Goal: Task Accomplishment & Management: Manage account settings

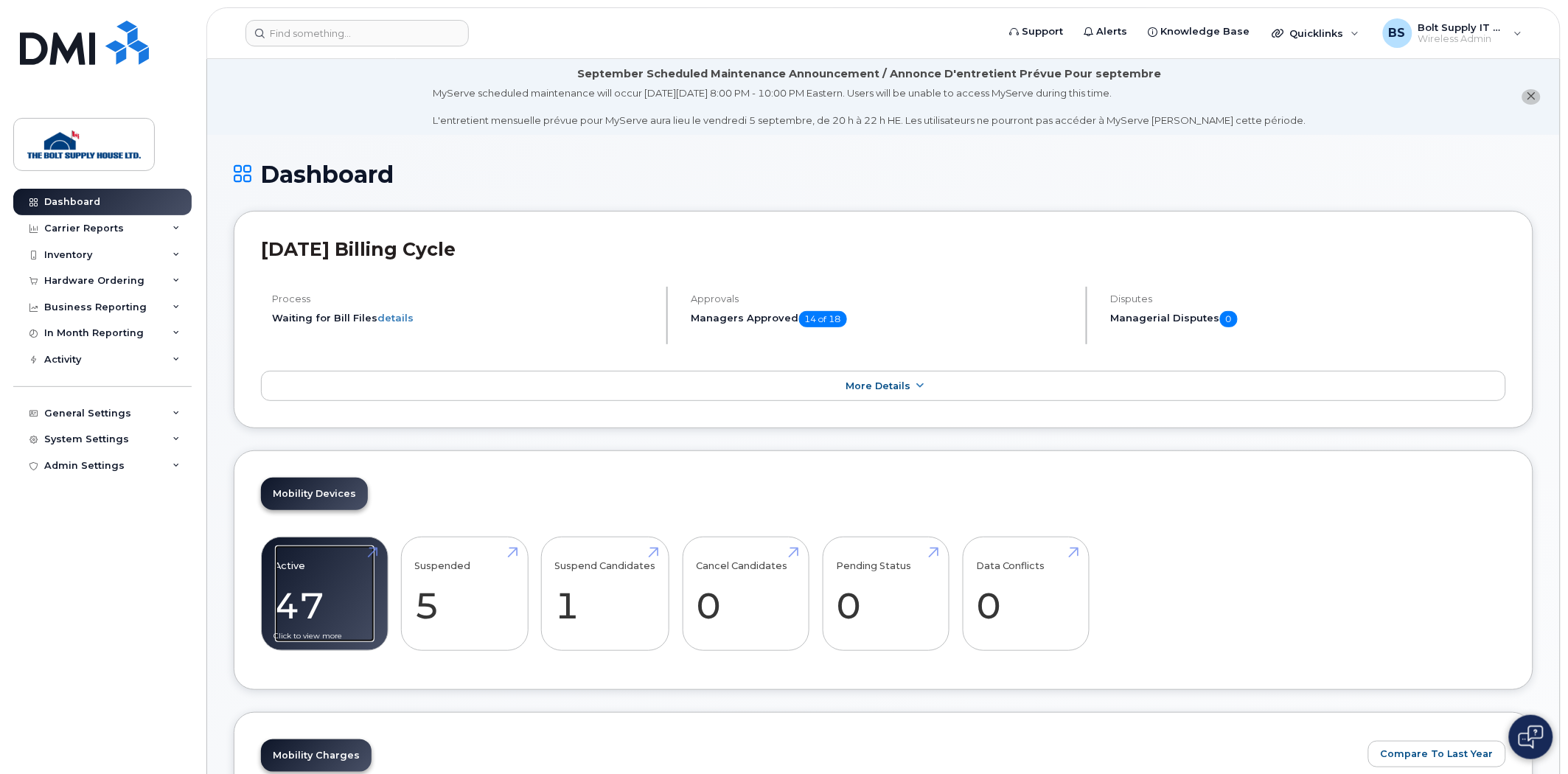
click at [360, 595] on link "Active 47 -2%" at bounding box center [325, 594] width 100 height 97
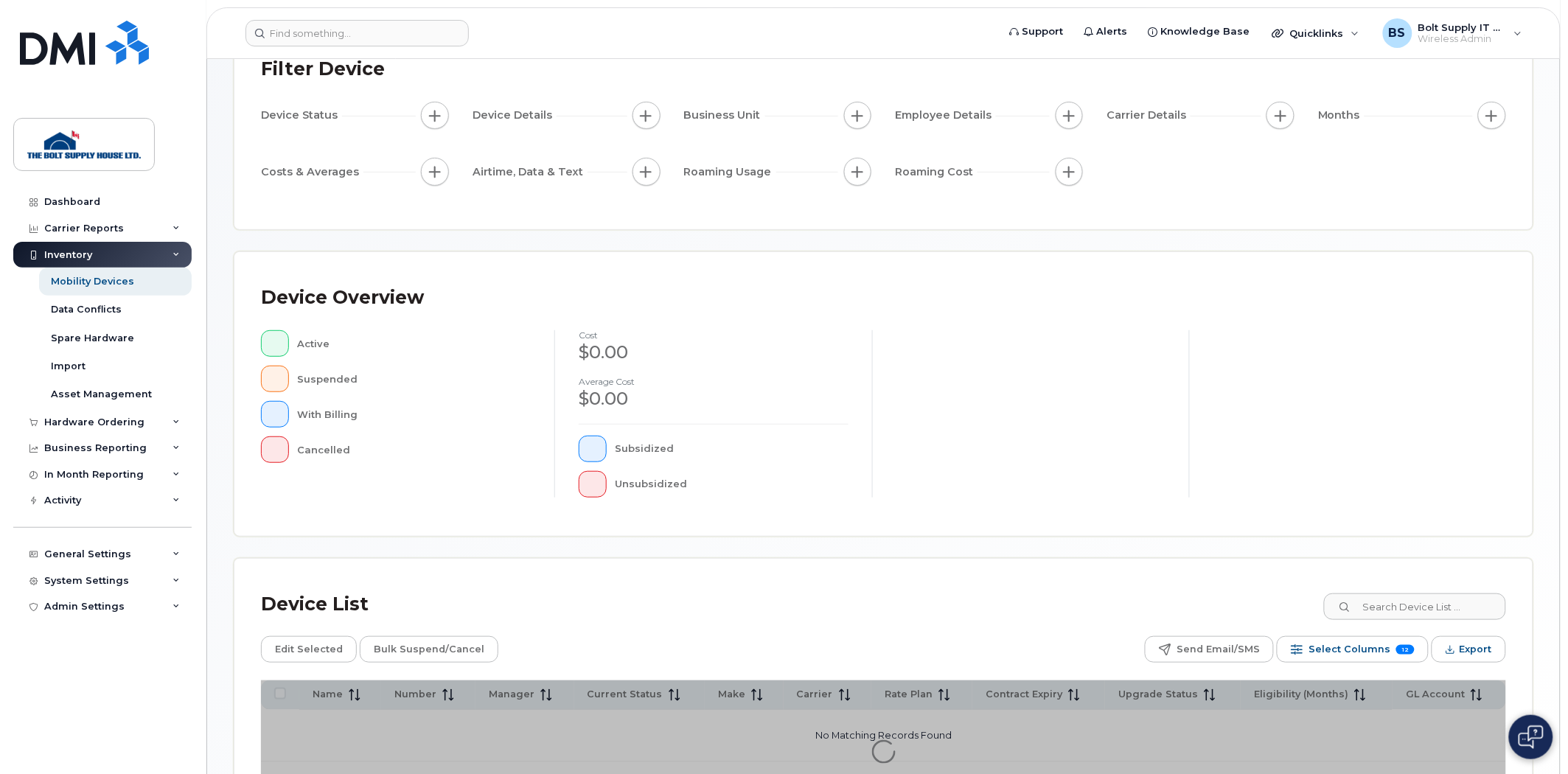
scroll to position [239, 0]
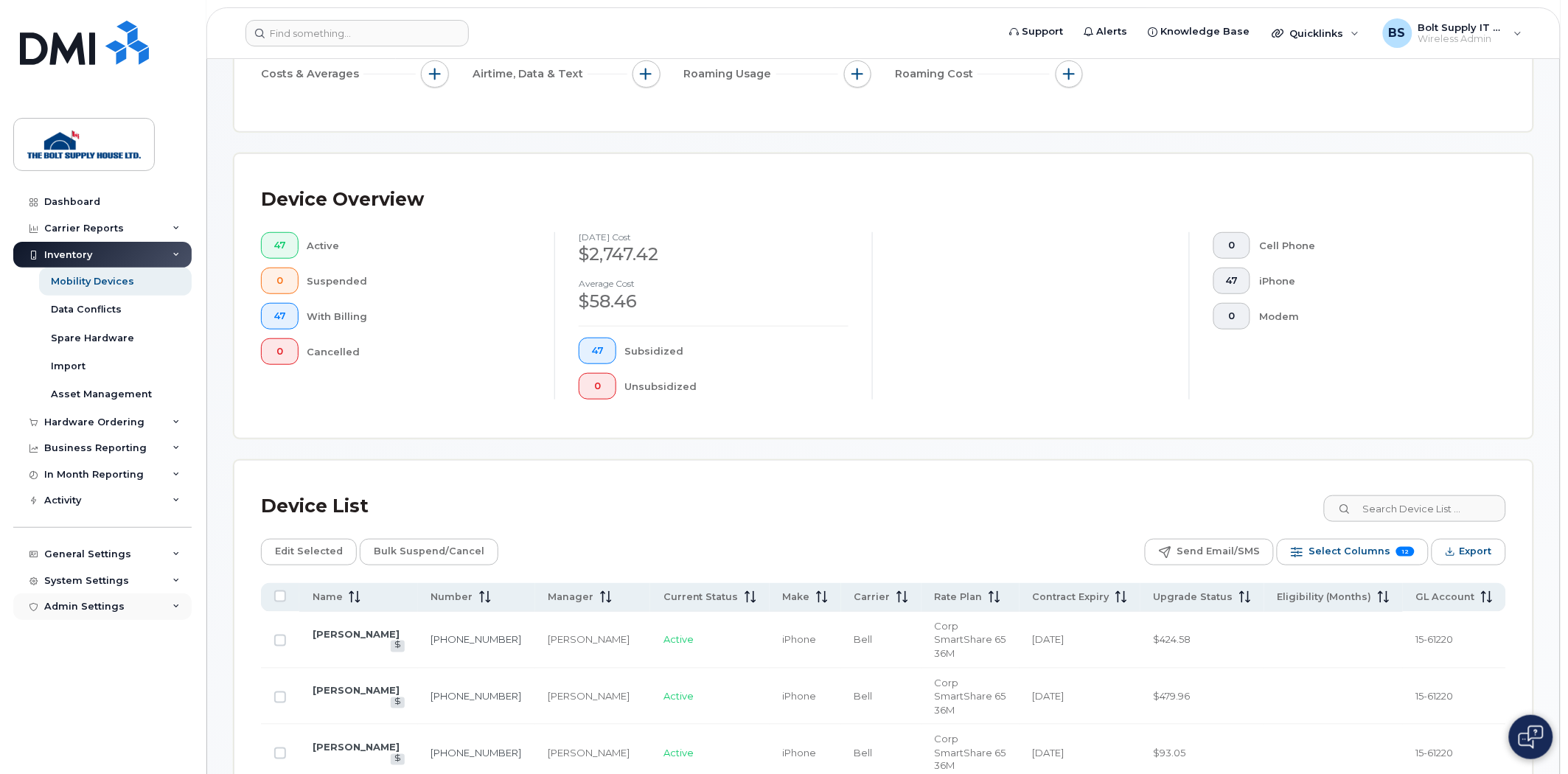
click at [78, 606] on div "Admin Settings" at bounding box center [84, 606] width 81 height 12
click at [129, 541] on div "General Settings" at bounding box center [102, 555] width 179 height 27
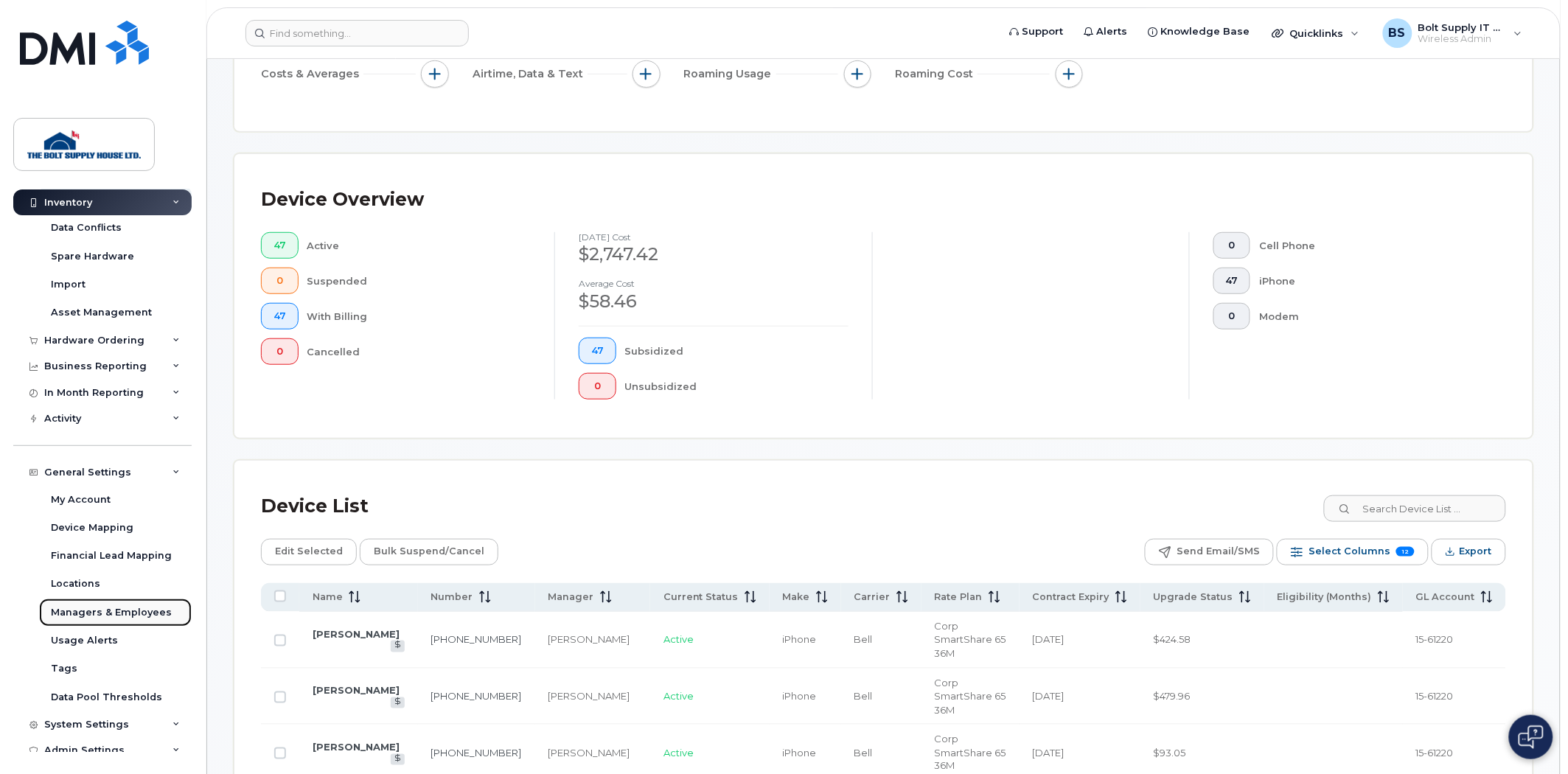
click at [110, 616] on div "Managers & Employees" at bounding box center [111, 613] width 121 height 13
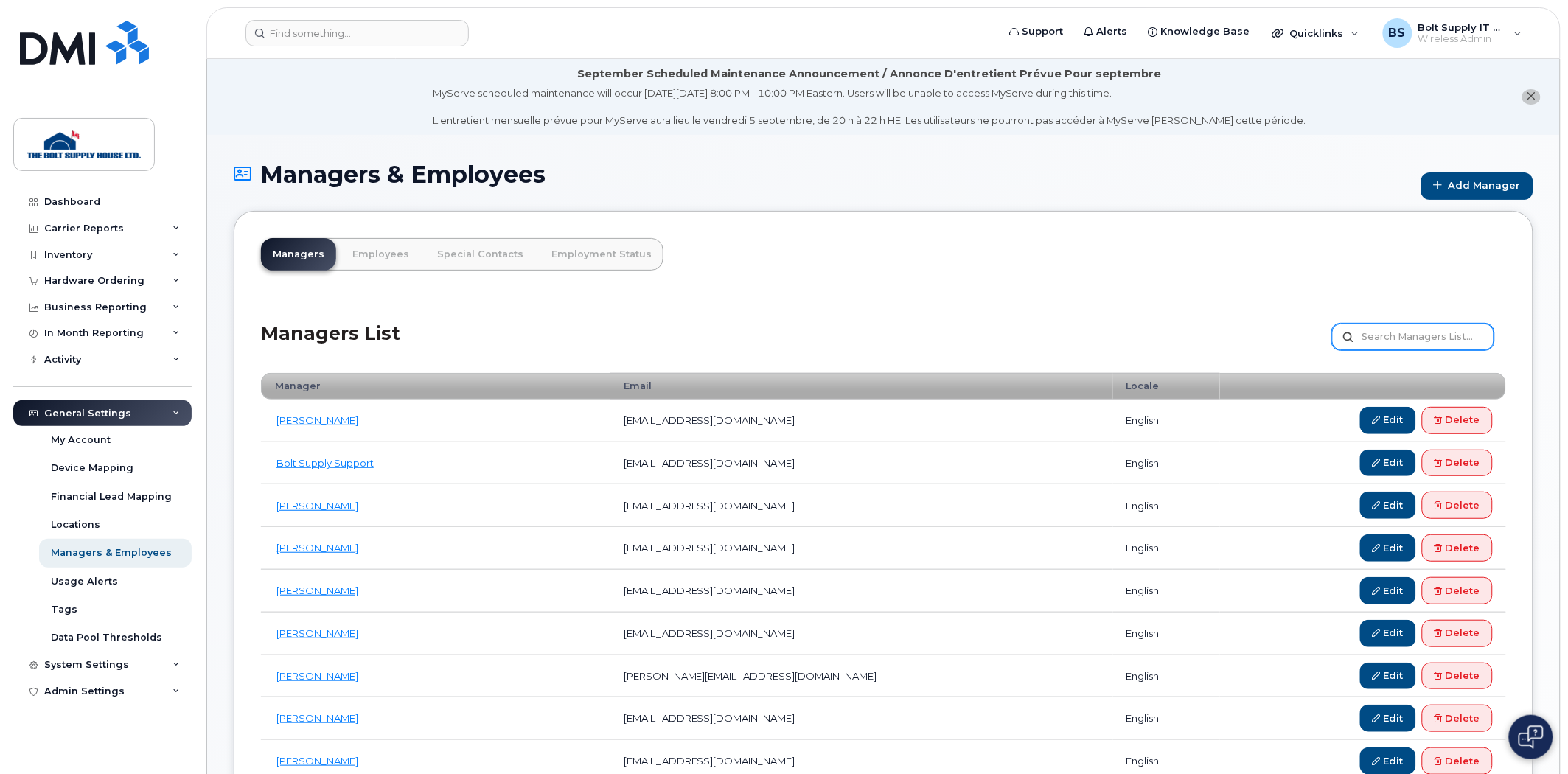
click at [1389, 325] on input "text" at bounding box center [1413, 337] width 162 height 27
type input "c"
type input "[PERSON_NAME]"
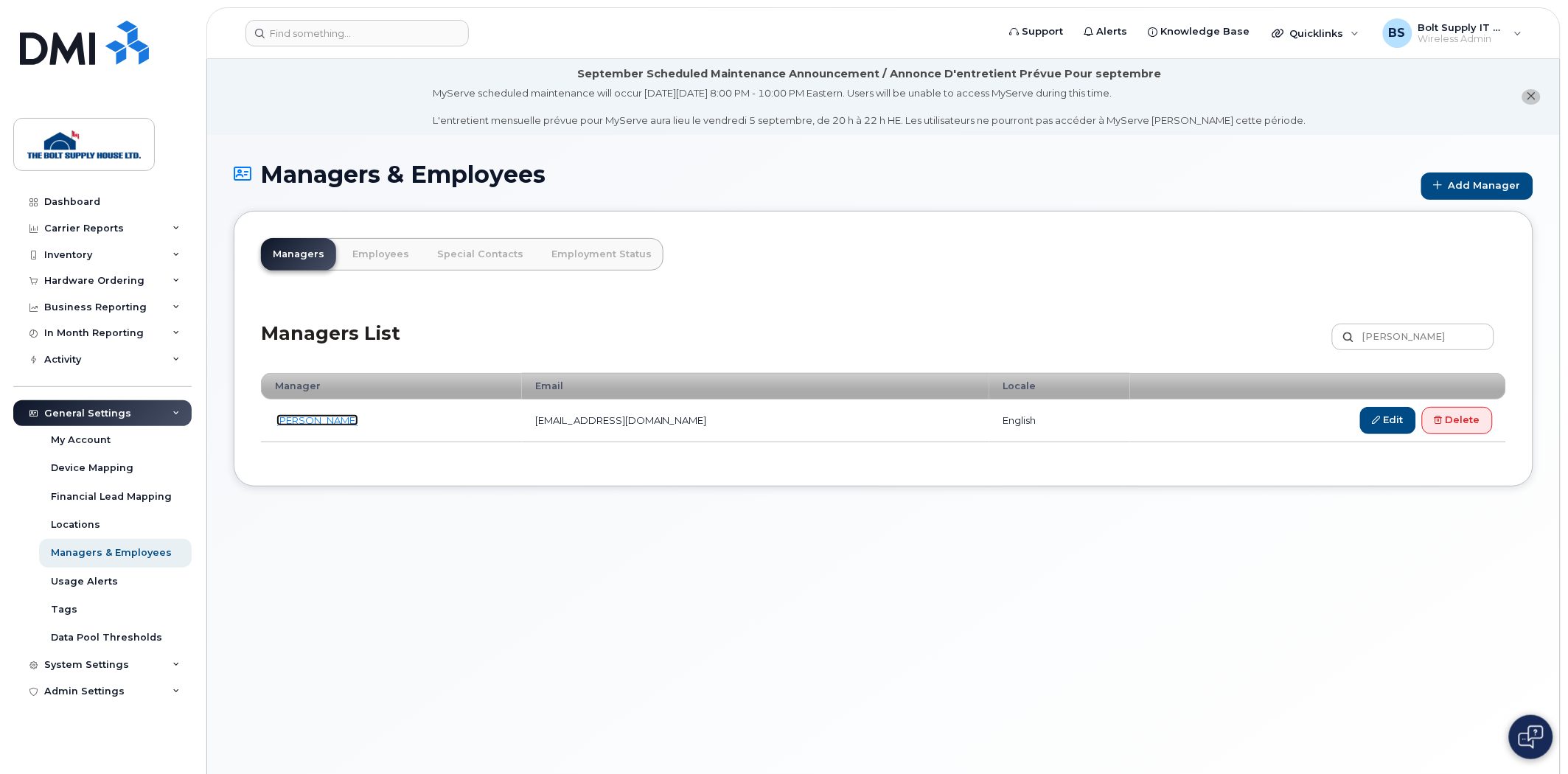
click at [300, 419] on link "[PERSON_NAME]" at bounding box center [317, 420] width 82 height 12
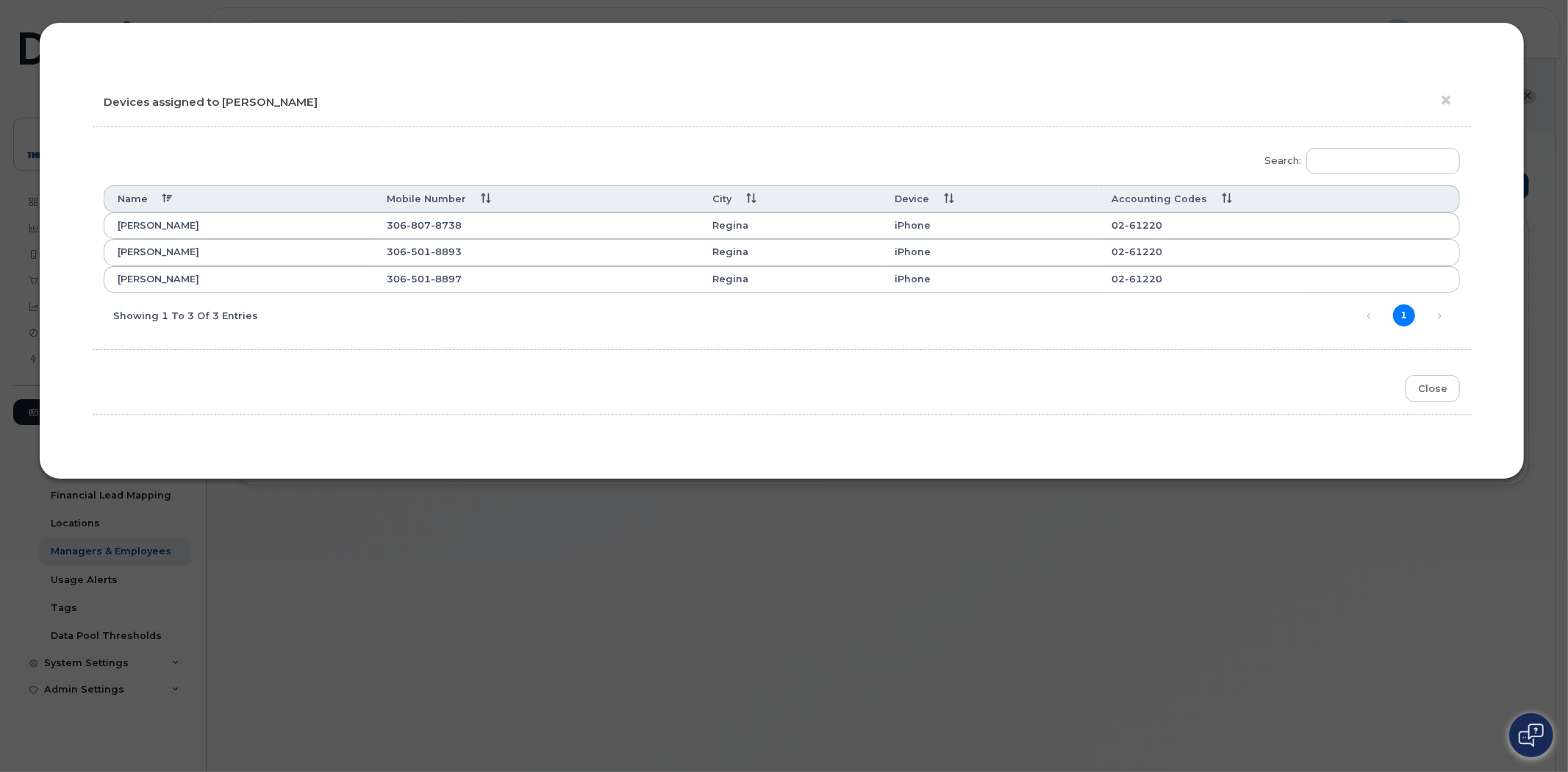
click at [1430, 408] on div "× Devices assigned to Sean Genaille Search: Name Mobile Number City Device Acco…" at bounding box center [782, 250] width 1431 height 403
click at [1429, 396] on button "Close" at bounding box center [1433, 388] width 55 height 27
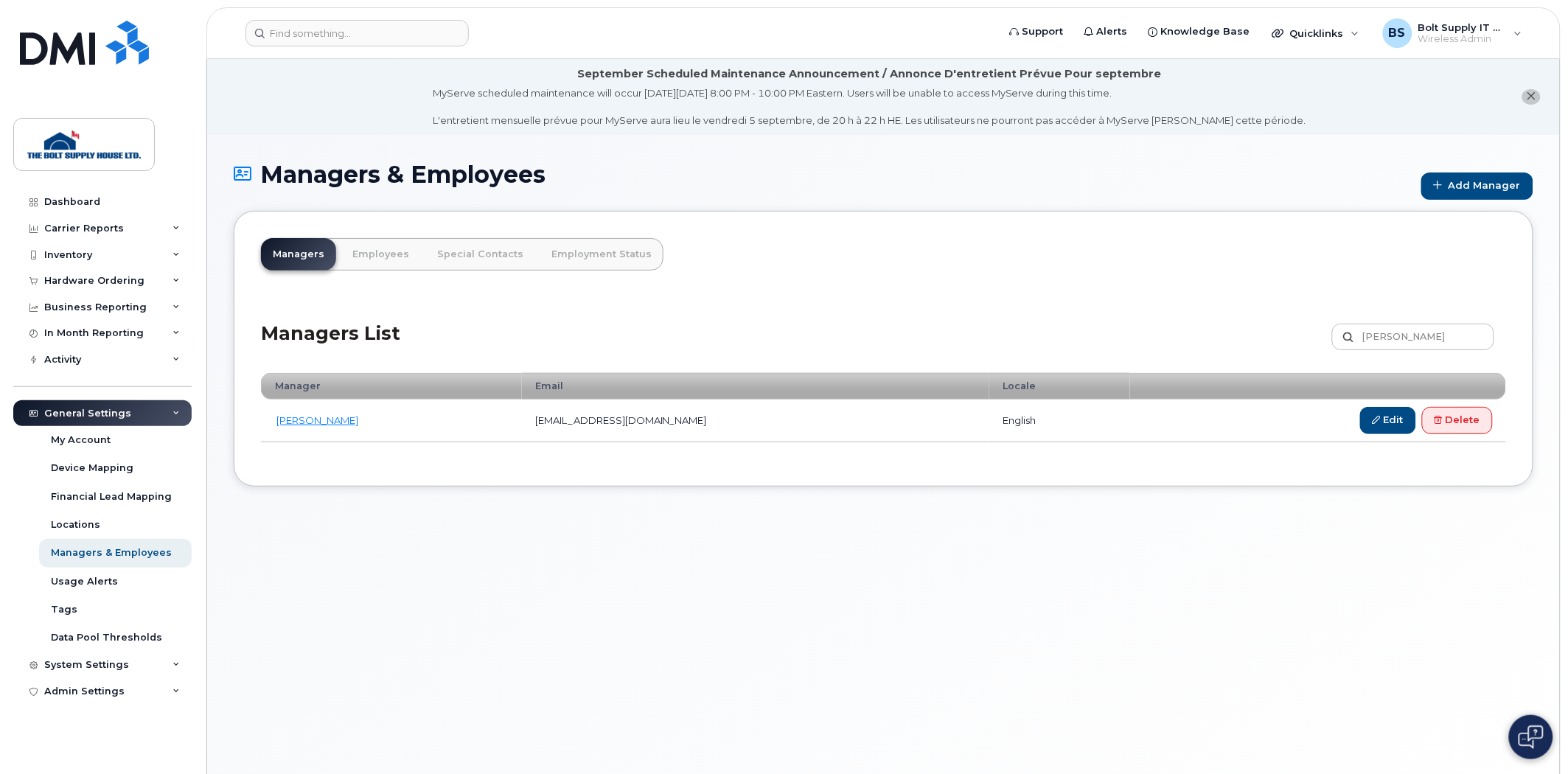
click at [1178, 522] on div "Managers & Employees Add Manager Managers Employees Special Contacts Employment…" at bounding box center [883, 472] width 1353 height 675
click at [1387, 422] on link "Edit" at bounding box center [1388, 420] width 56 height 27
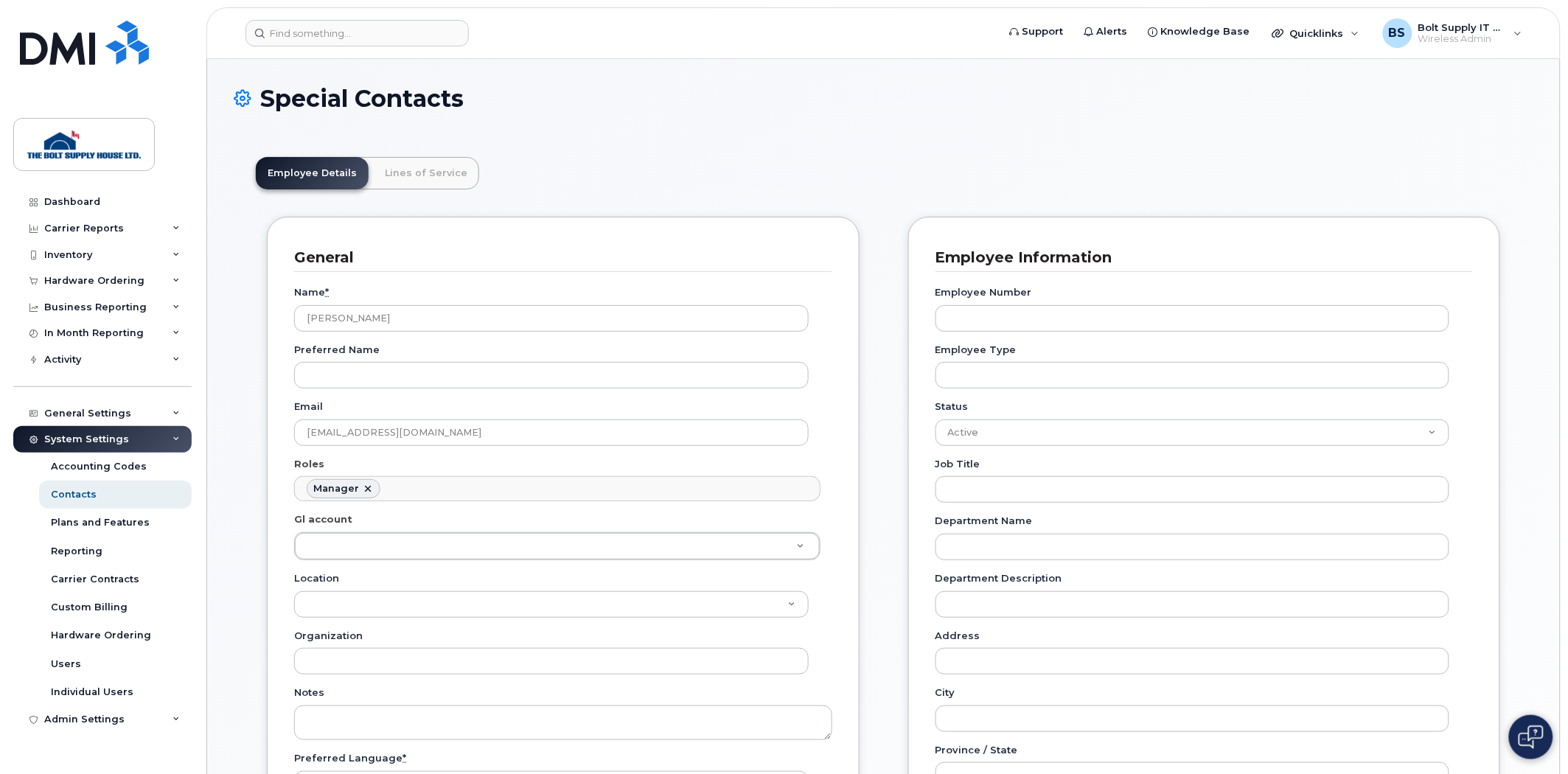
scroll to position [118, 0]
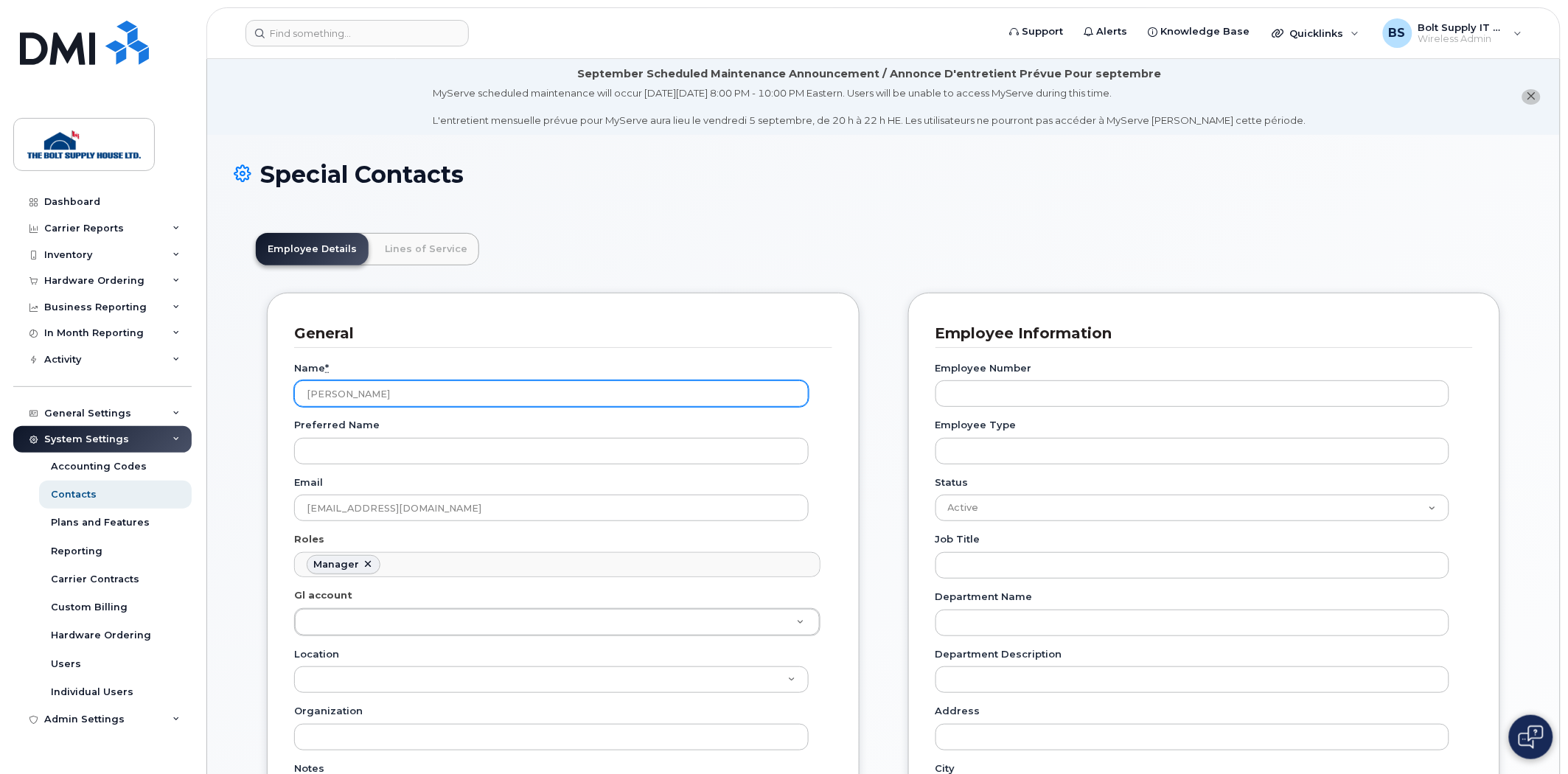
drag, startPoint x: 425, startPoint y: 405, endPoint x: 208, endPoint y: 398, distance: 217.1
click at [408, 402] on input "[PERSON_NAME]" at bounding box center [551, 394] width 515 height 27
type input "[PERSON_NAME]"
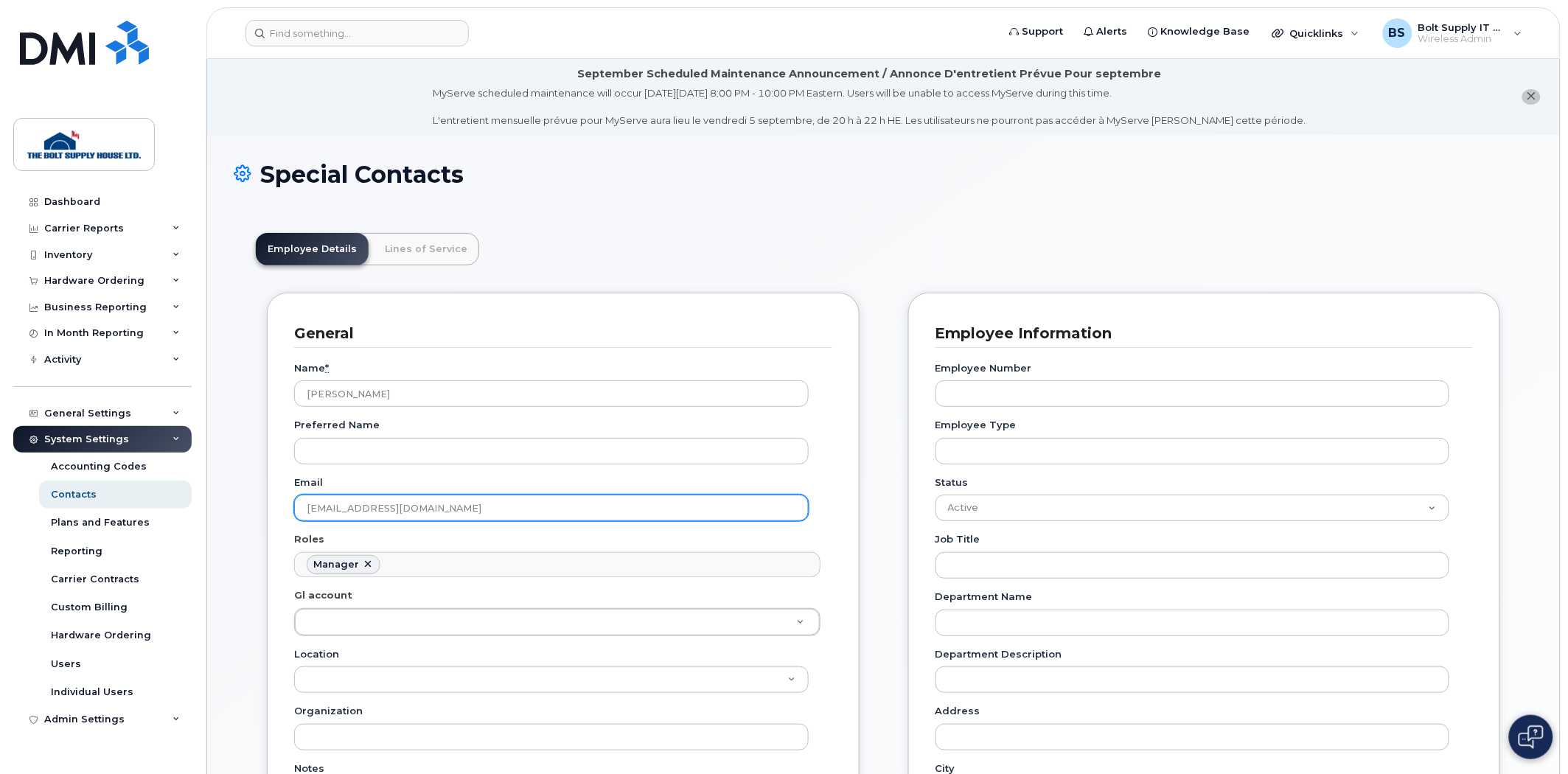
drag, startPoint x: 334, startPoint y: 502, endPoint x: 233, endPoint y: 507, distance: 101.1
type input "[PERSON_NAME][EMAIL_ADDRESS][DOMAIN_NAME]"
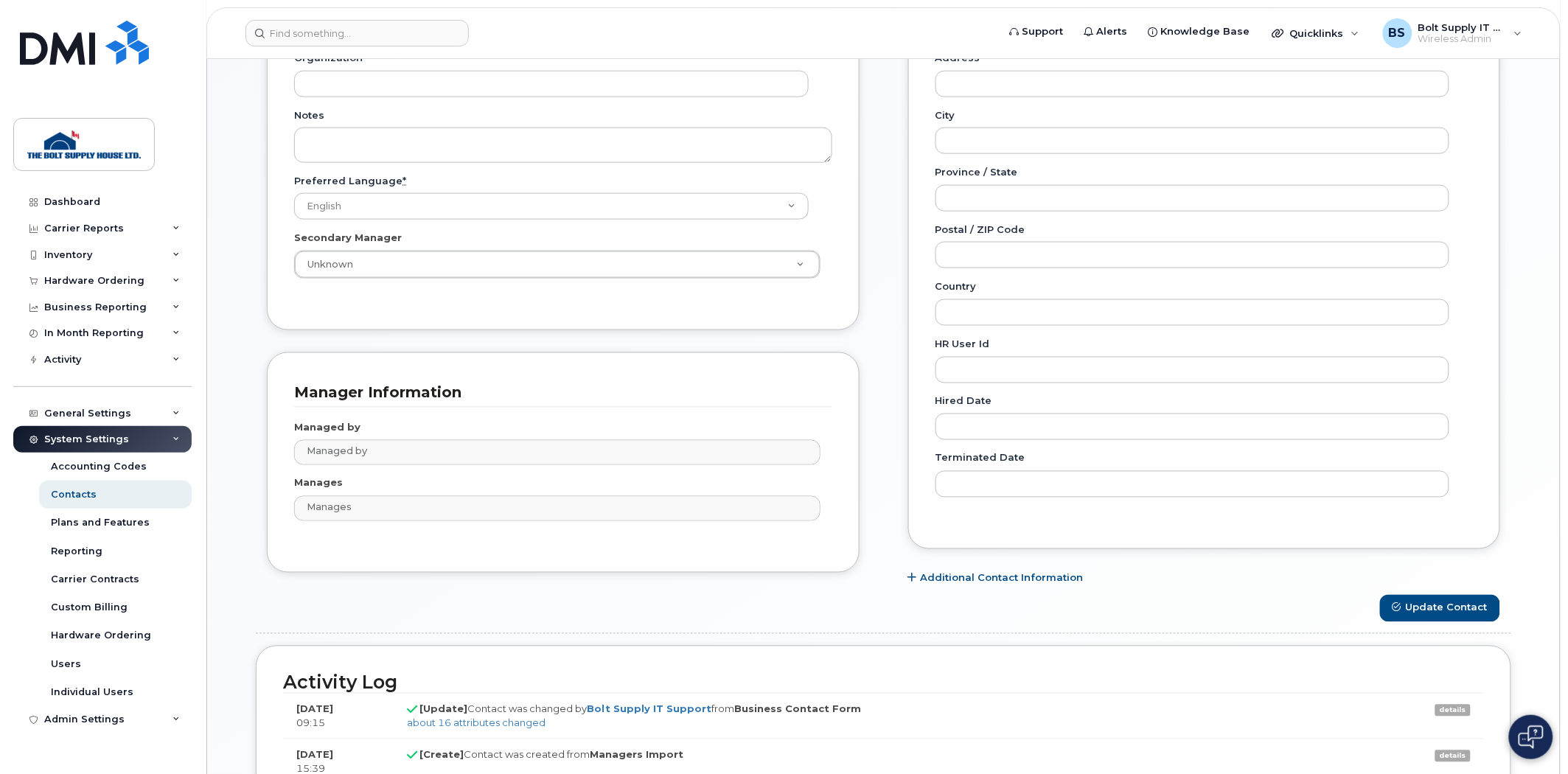
scroll to position [654, 0]
click at [1420, 613] on button "Update Contact" at bounding box center [1440, 607] width 120 height 27
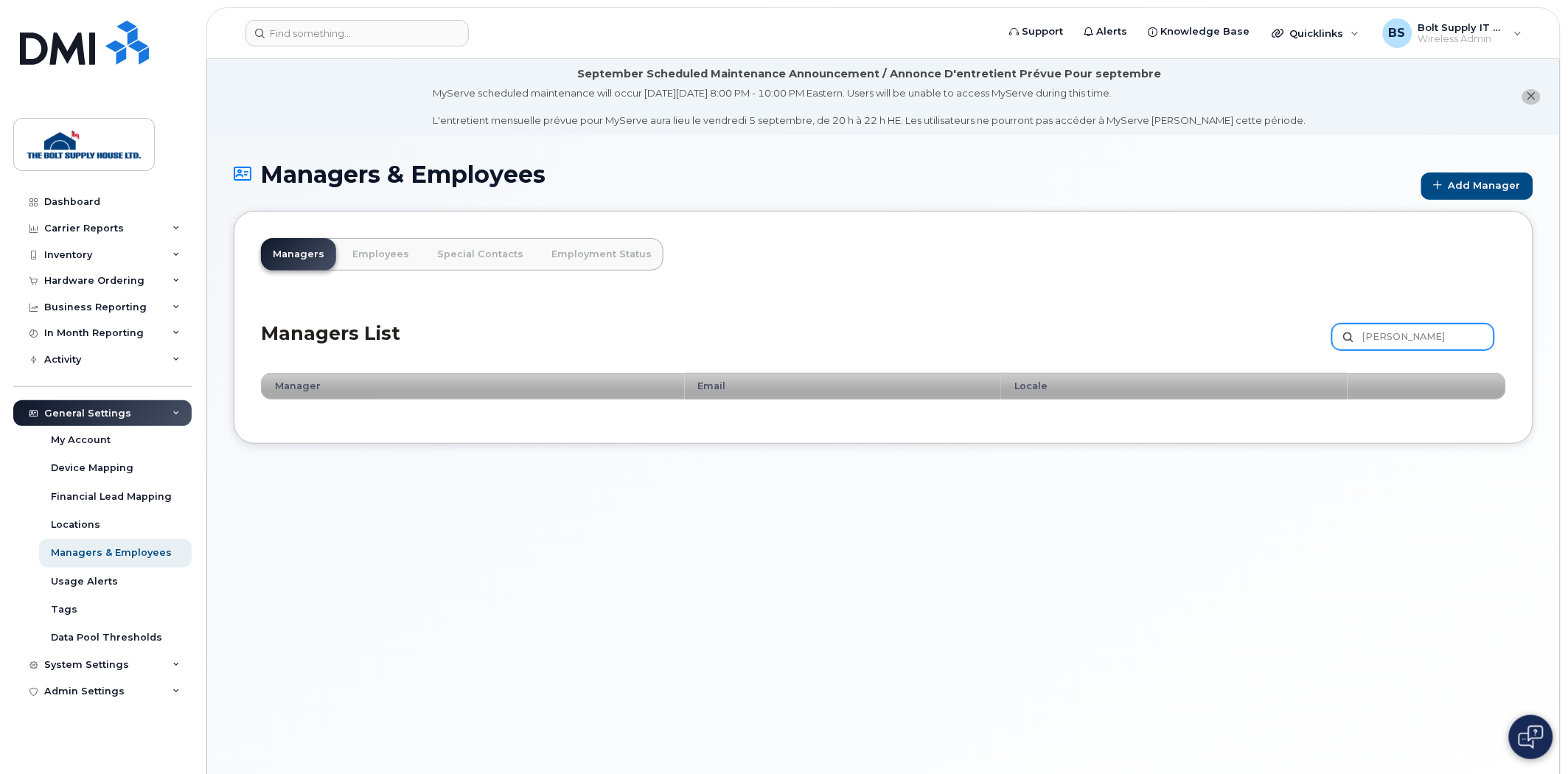
drag, startPoint x: 1404, startPoint y: 333, endPoint x: 1276, endPoint y: 331, distance: 128.0
click at [1276, 331] on div "Managers List sean Customize Filter Refresh Export" at bounding box center [883, 332] width 1245 height 70
type input "chr"
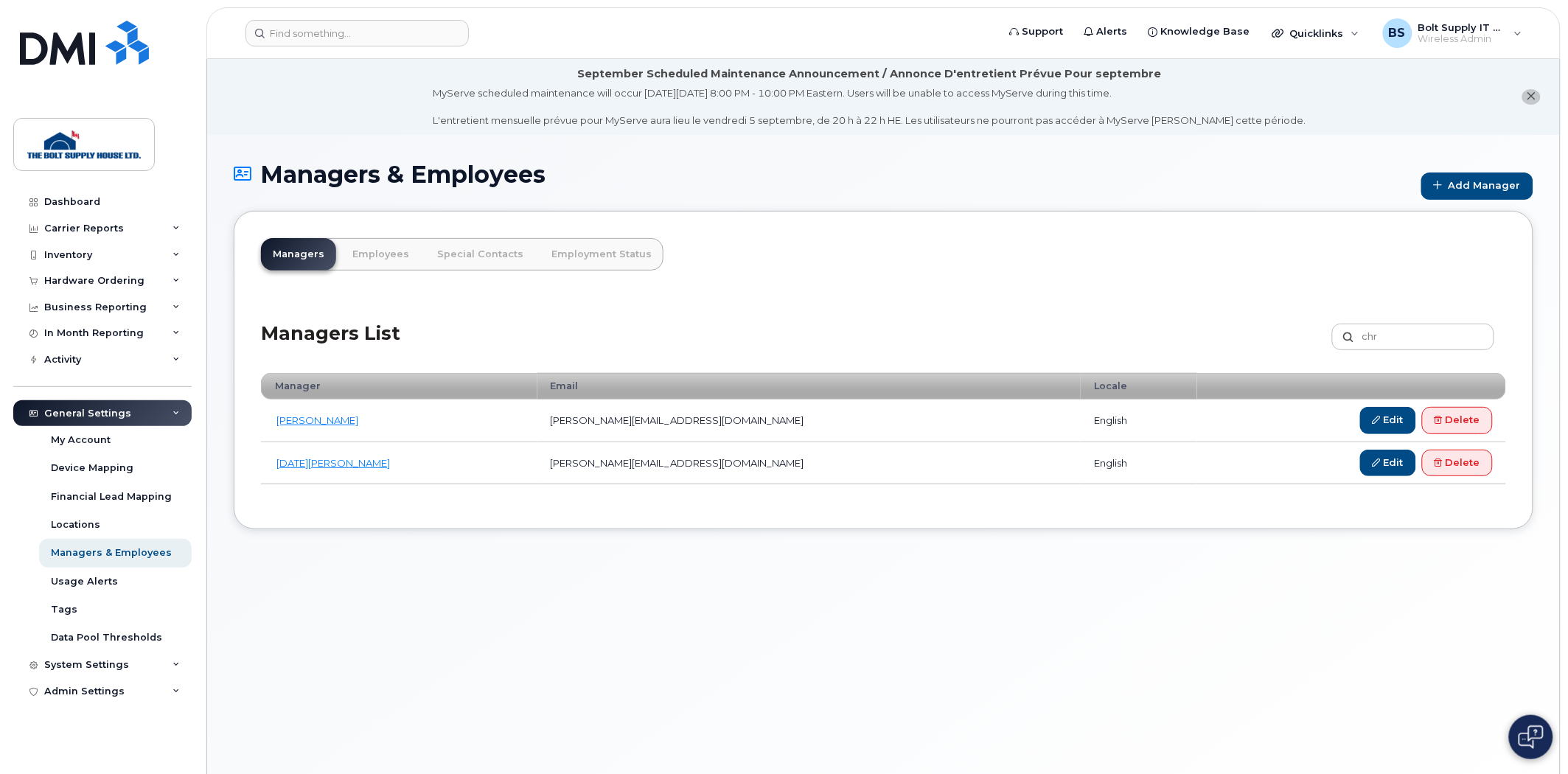
click at [297, 432] on td "[PERSON_NAME]" at bounding box center [399, 420] width 277 height 42
click at [302, 431] on td "[PERSON_NAME]" at bounding box center [399, 420] width 277 height 42
click at [313, 424] on link "[PERSON_NAME]" at bounding box center [317, 420] width 82 height 12
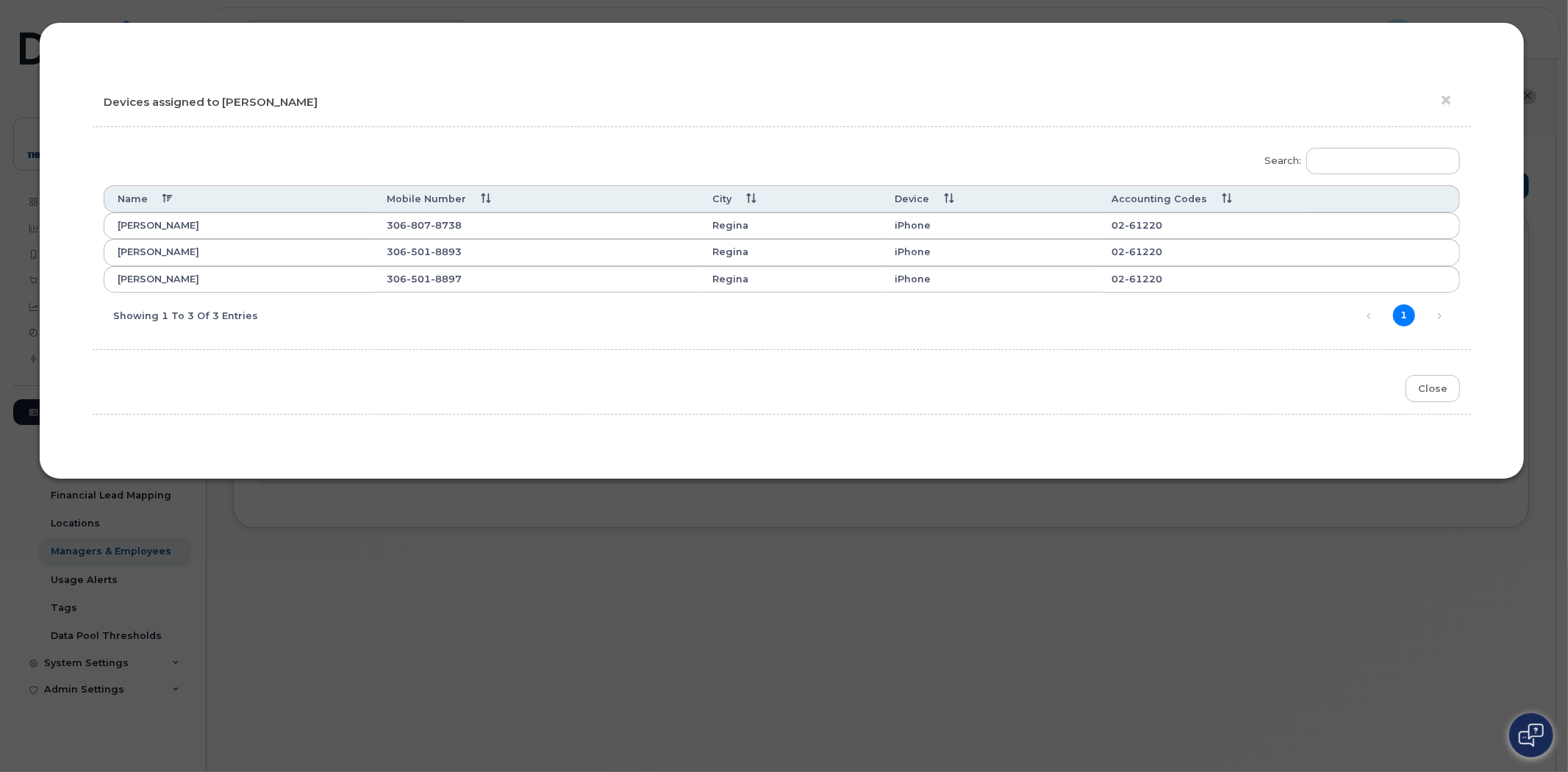
click at [555, 554] on div "× Devices assigned to [PERSON_NAME] Search: Name Mobile Number City Device Acco…" at bounding box center [784, 386] width 1568 height 772
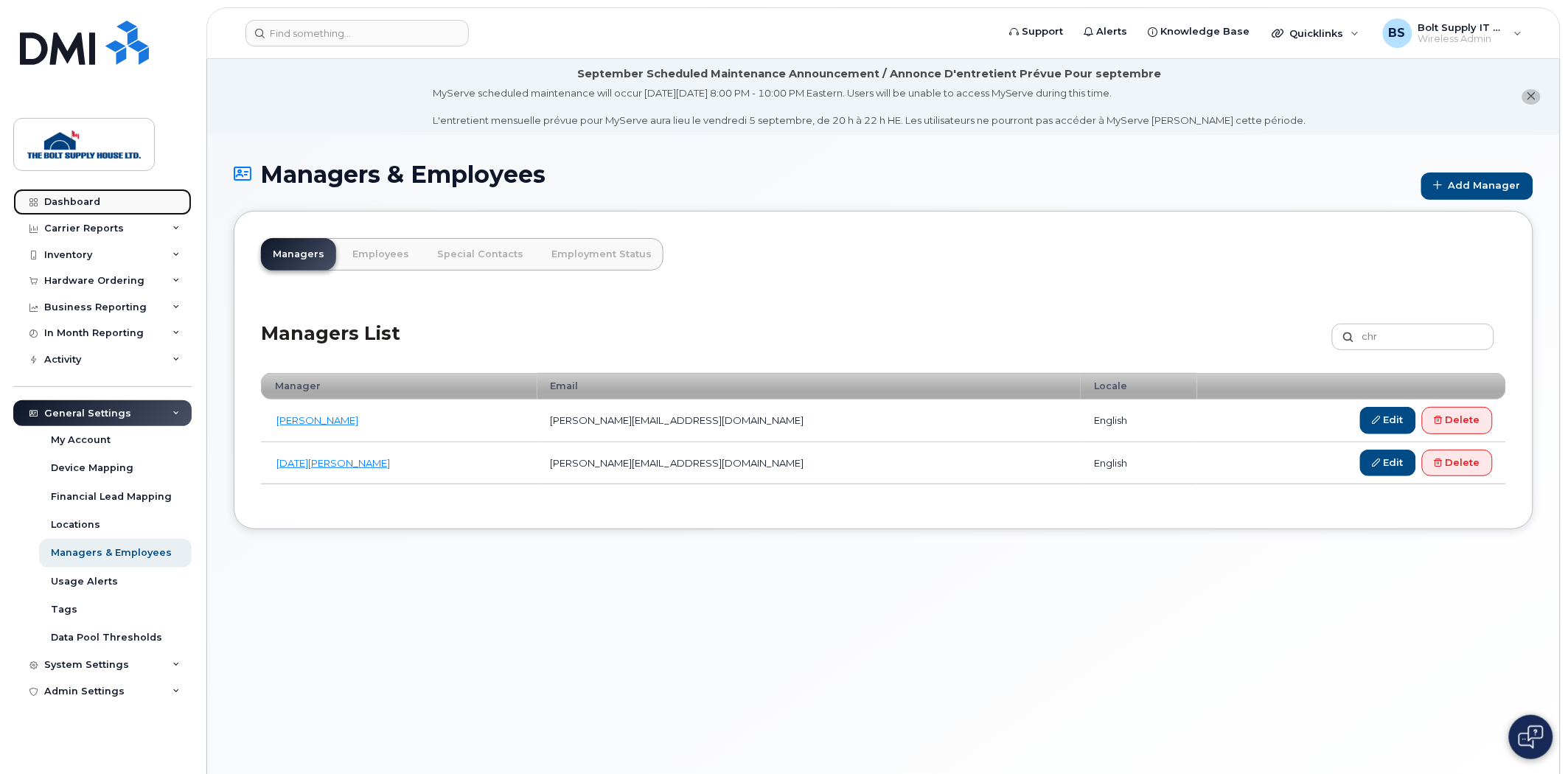
click at [82, 196] on div "Dashboard" at bounding box center [71, 202] width 56 height 12
